Goal: Task Accomplishment & Management: Manage account settings

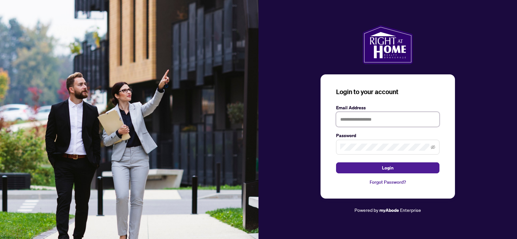
click at [369, 119] on input "text" at bounding box center [387, 119] width 103 height 15
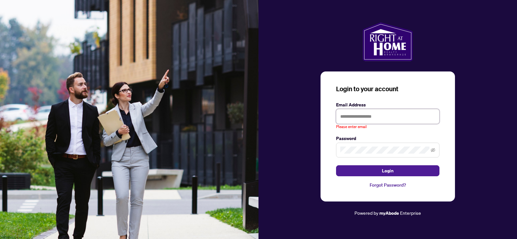
type input "**********"
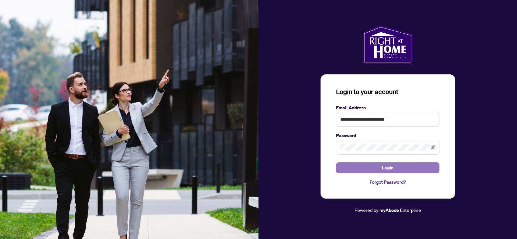
click at [378, 164] on button "Login" at bounding box center [387, 167] width 103 height 11
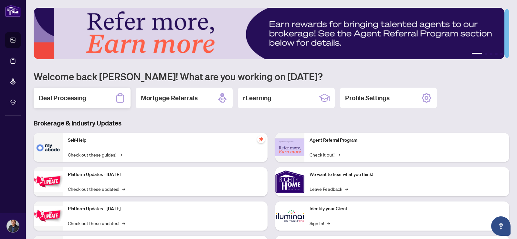
click at [76, 97] on h2 "Deal Processing" at bounding box center [62, 97] width 47 height 9
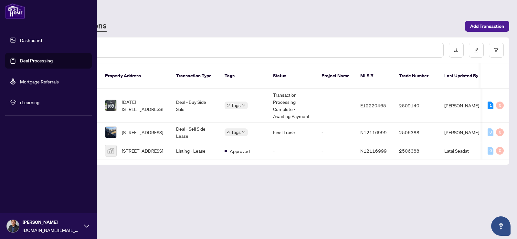
click at [18, 226] on img at bounding box center [13, 226] width 12 height 12
click at [20, 186] on span "Logout" at bounding box center [26, 187] width 15 height 10
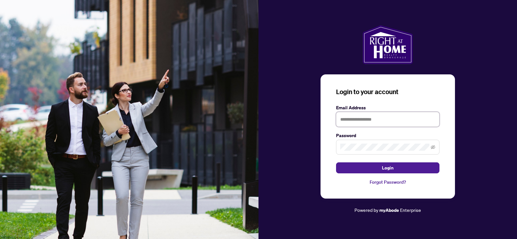
click at [388, 119] on input "text" at bounding box center [387, 119] width 103 height 15
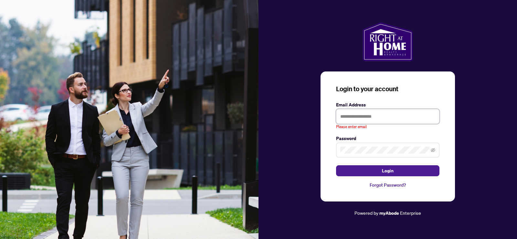
type input "**********"
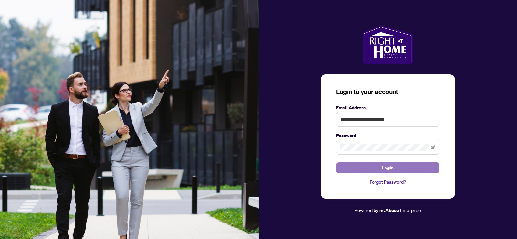
drag, startPoint x: 409, startPoint y: 168, endPoint x: 409, endPoint y: 164, distance: 4.6
click at [409, 168] on button "Login" at bounding box center [387, 167] width 103 height 11
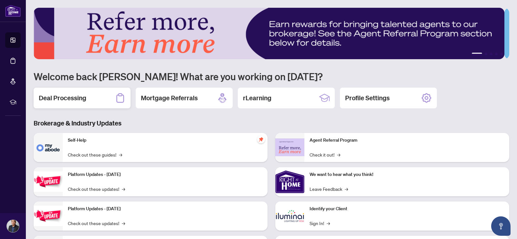
click at [96, 96] on div "Deal Processing" at bounding box center [82, 98] width 97 height 21
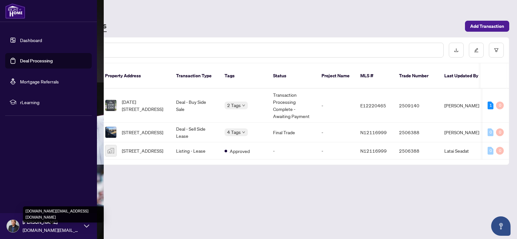
click at [33, 226] on span "[DOMAIN_NAME][EMAIL_ADDRESS][DOMAIN_NAME]" at bounding box center [52, 229] width 58 height 7
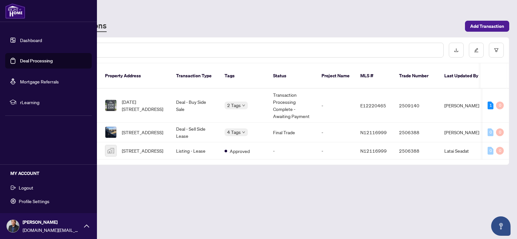
click at [30, 192] on button "Logout" at bounding box center [48, 187] width 87 height 11
click at [28, 189] on body "Dashboard Deal Processing Mortgage Referrals rLearning [PERSON_NAME] [DOMAIN_NA…" at bounding box center [258, 119] width 517 height 239
